Goal: Task Accomplishment & Management: Manage account settings

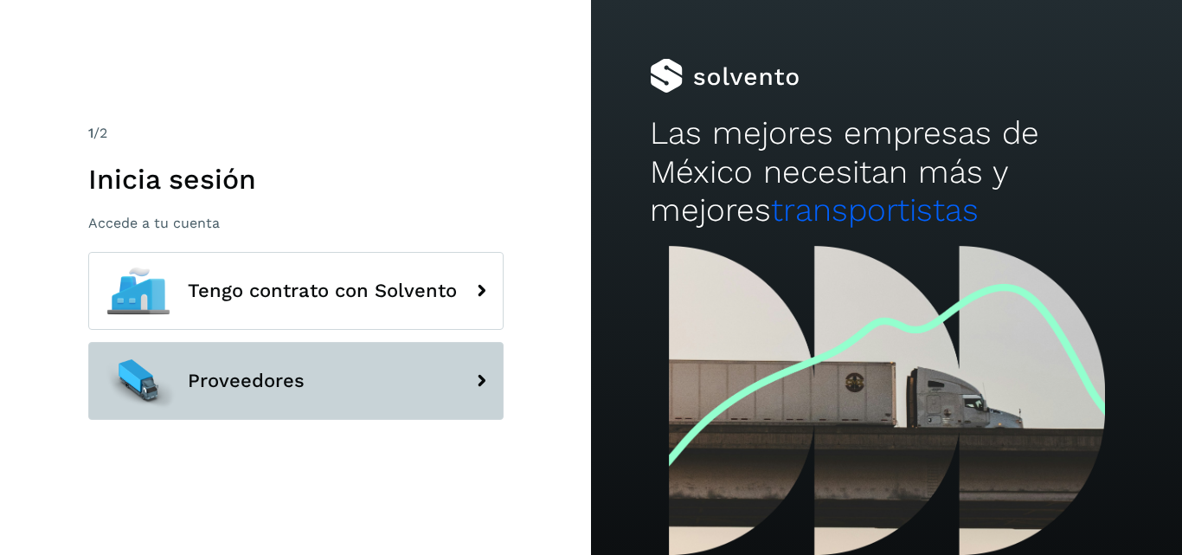
click at [221, 369] on button "Proveedores" at bounding box center [295, 381] width 415 height 78
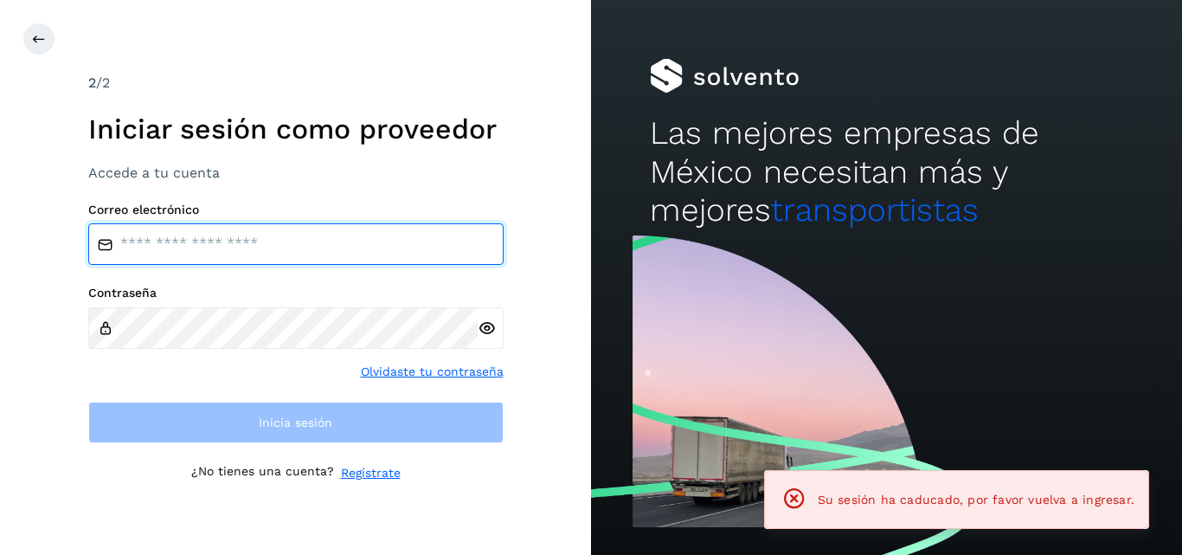
click at [228, 230] on input "email" at bounding box center [295, 244] width 415 height 42
type input "**********"
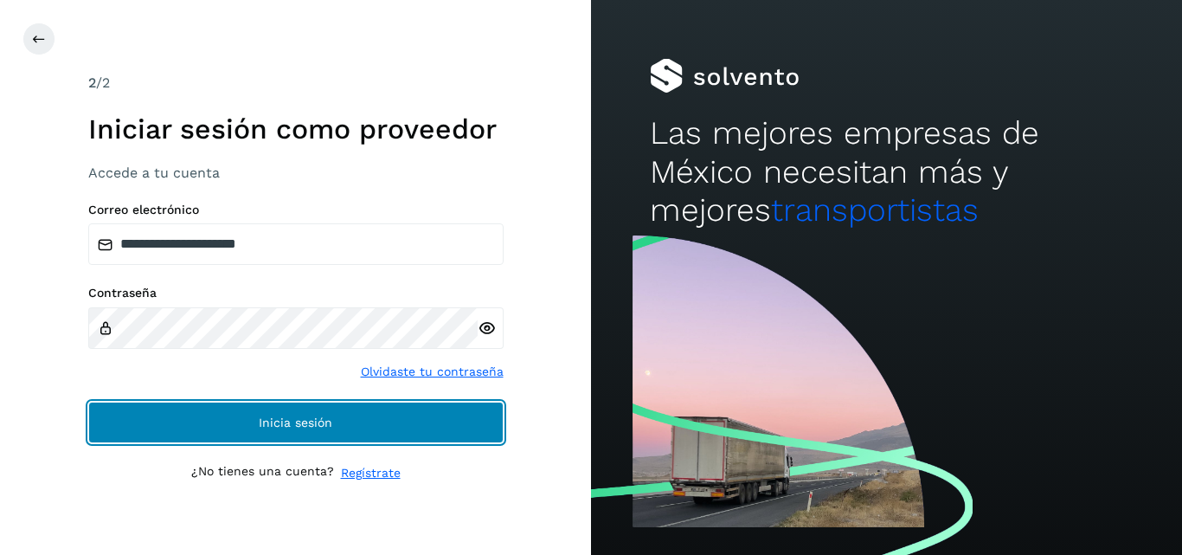
click at [215, 412] on button "Inicia sesión" at bounding box center [295, 422] width 415 height 42
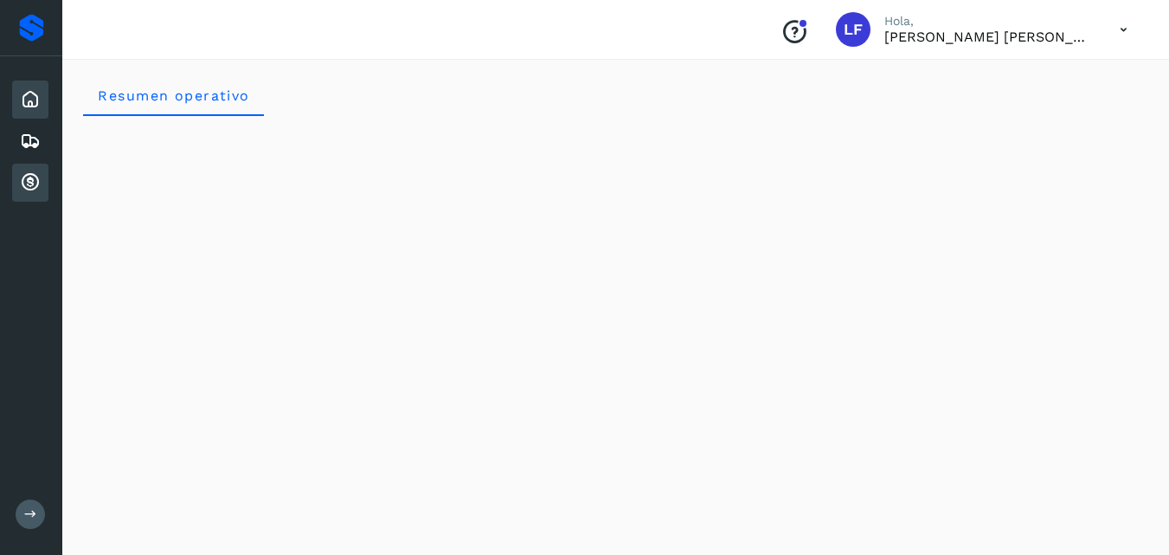
click at [35, 182] on icon at bounding box center [30, 182] width 21 height 21
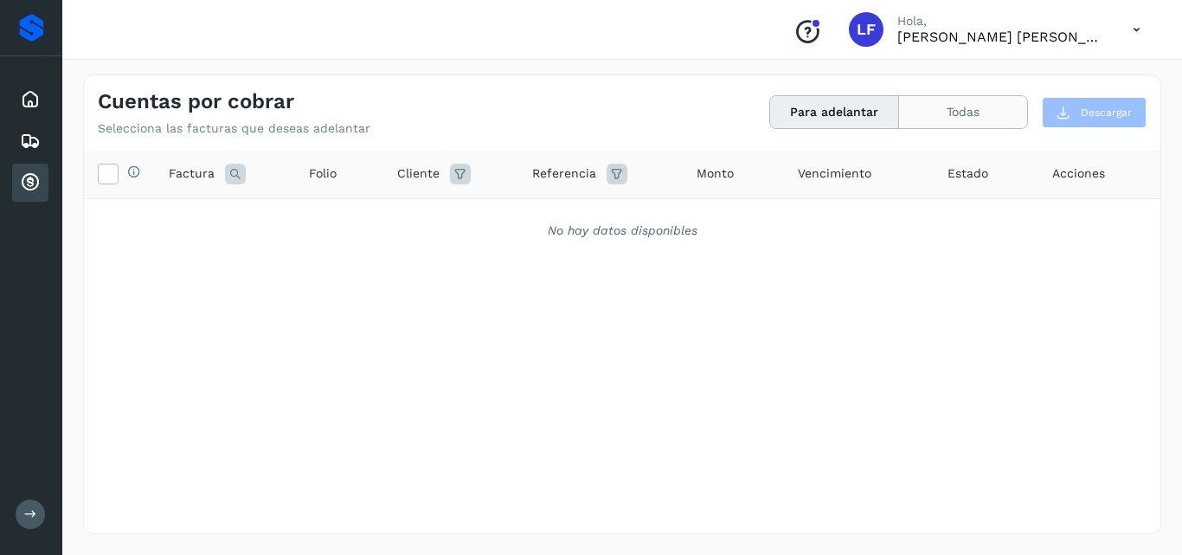
click at [938, 113] on button "Todas" at bounding box center [963, 112] width 128 height 32
